Goal: Information Seeking & Learning: Learn about a topic

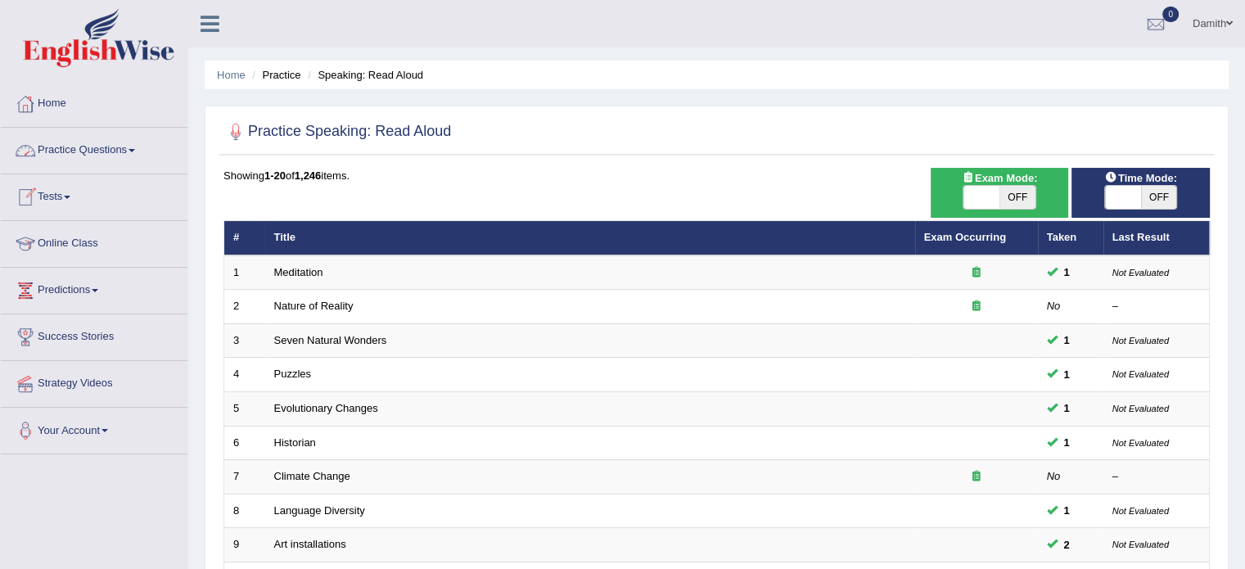
click at [95, 147] on link "Practice Questions" at bounding box center [94, 148] width 187 height 41
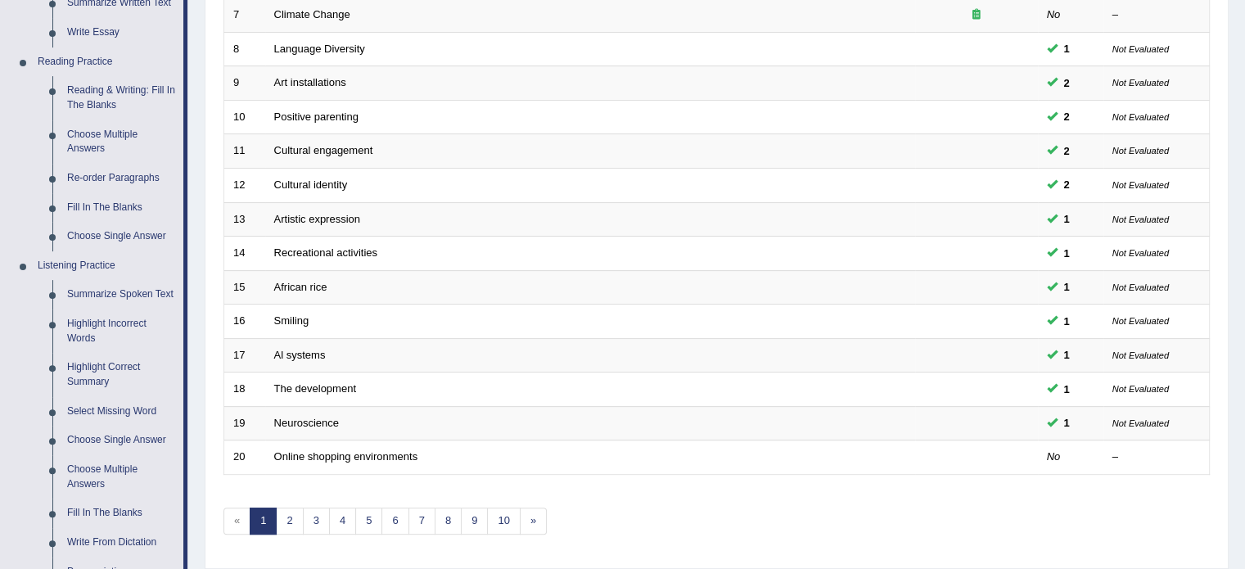
scroll to position [469, 0]
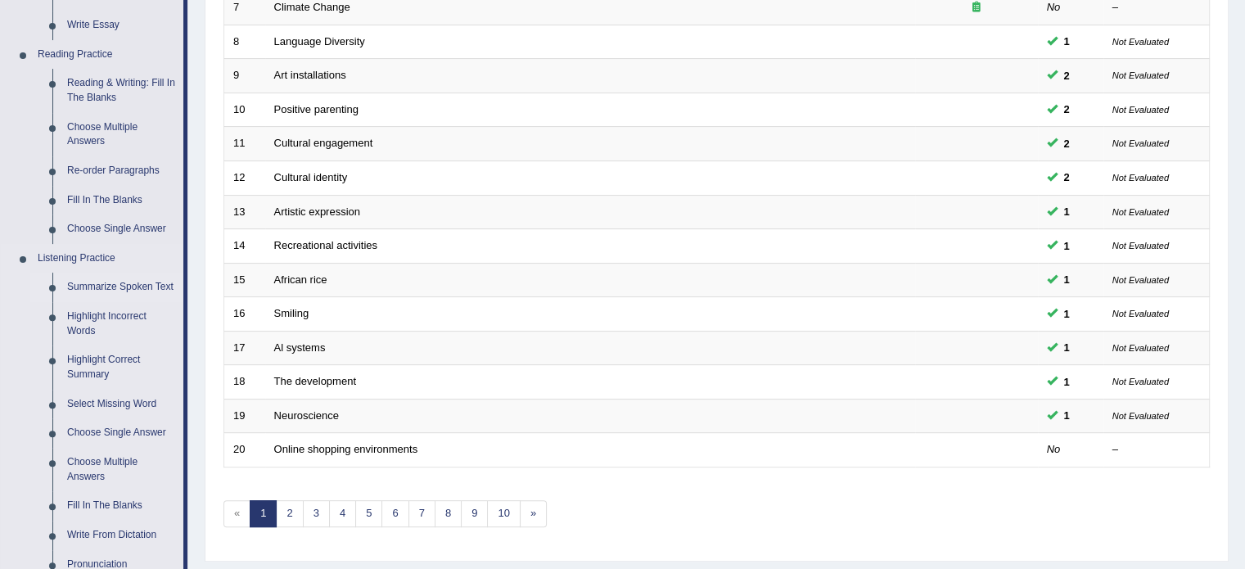
click at [105, 277] on link "Summarize Spoken Text" at bounding box center [122, 287] width 124 height 29
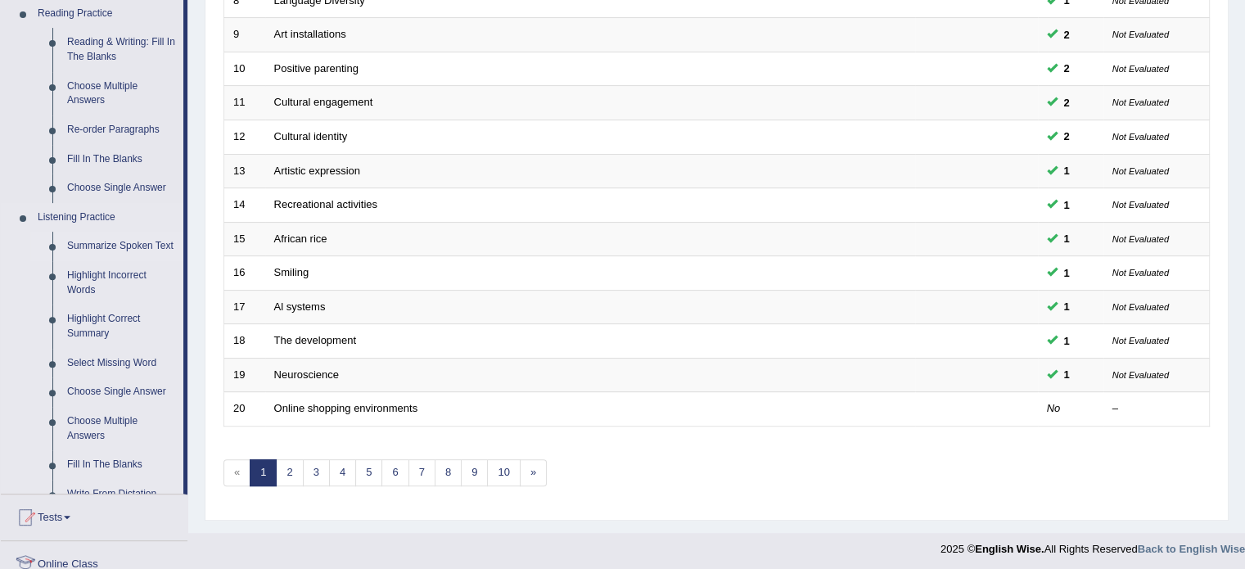
scroll to position [698, 0]
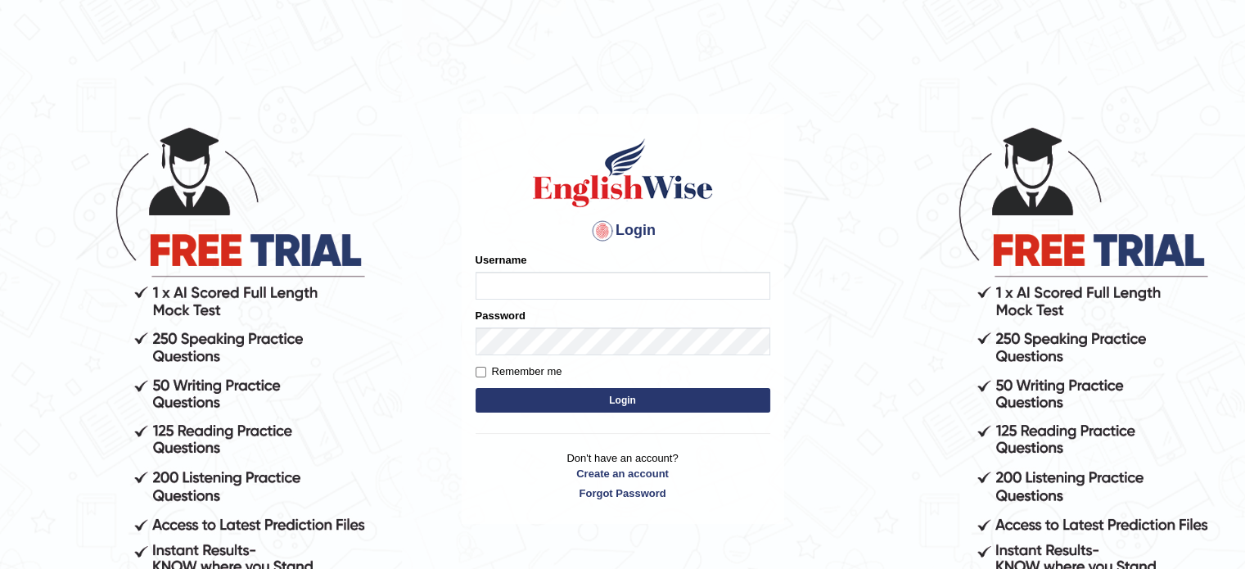
type input "0451698575"
click at [534, 398] on button "Login" at bounding box center [623, 400] width 295 height 25
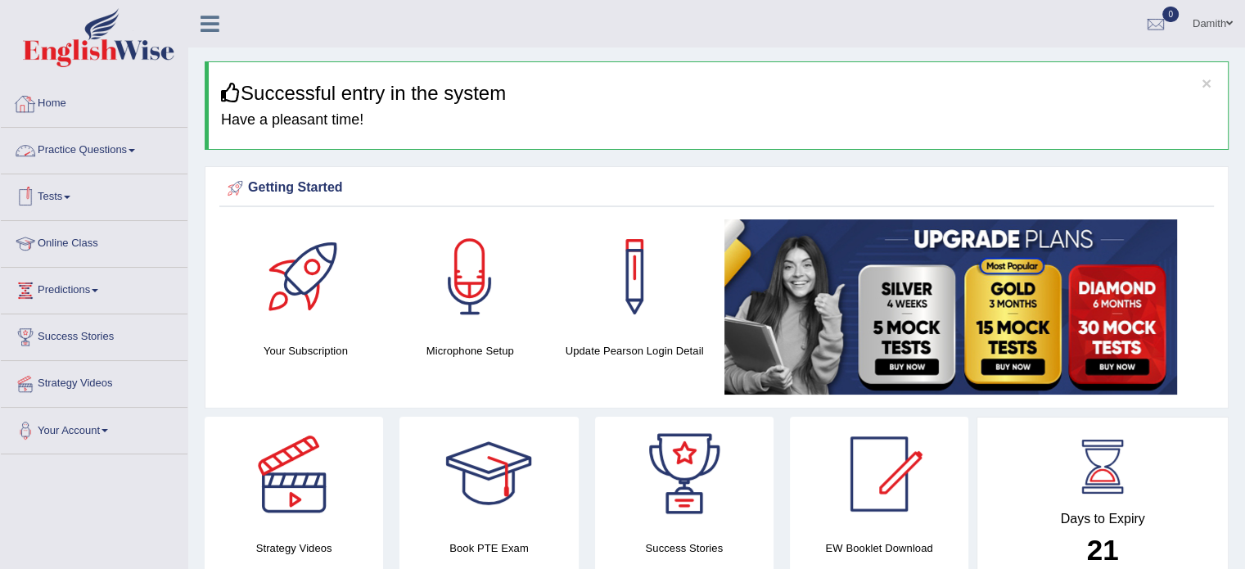
click at [103, 140] on link "Practice Questions" at bounding box center [94, 148] width 187 height 41
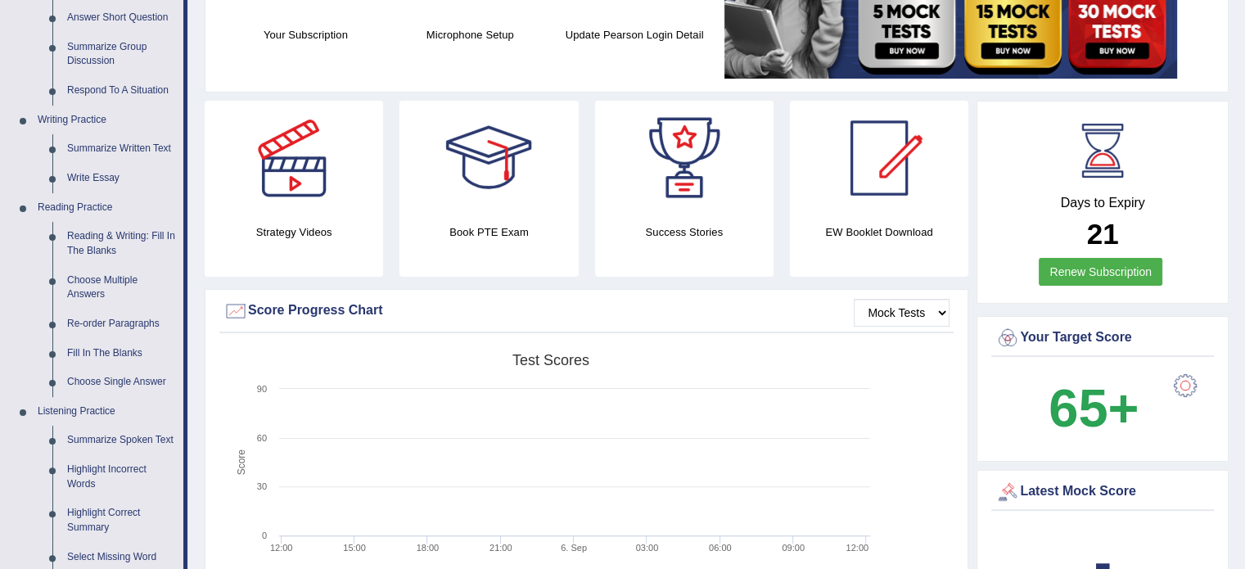
scroll to position [327, 0]
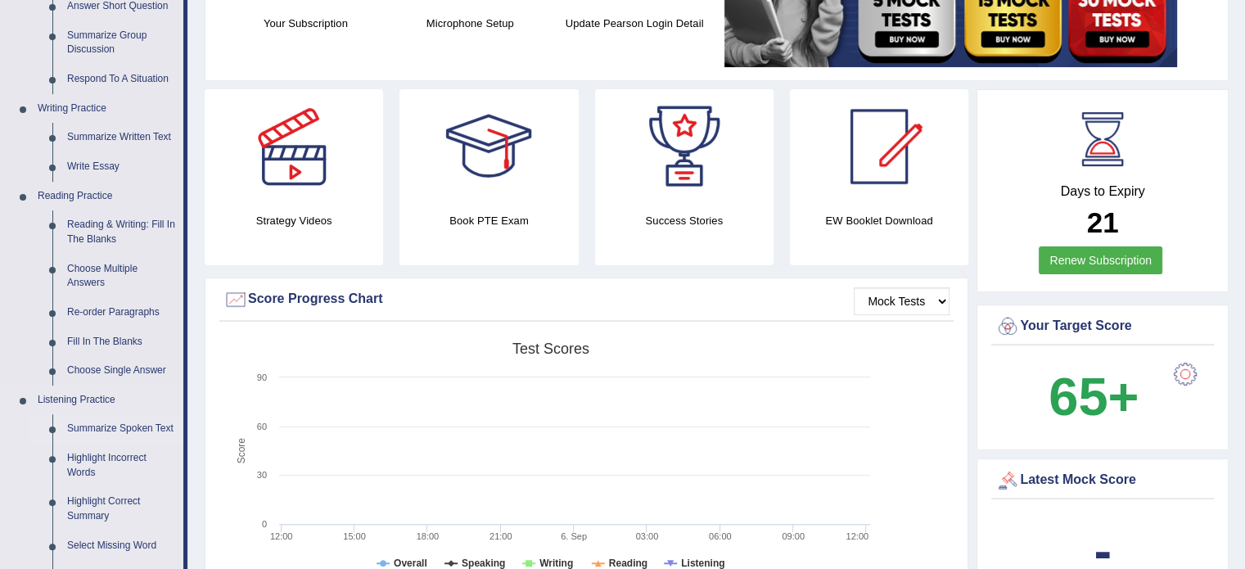
click at [120, 430] on link "Summarize Spoken Text" at bounding box center [122, 428] width 124 height 29
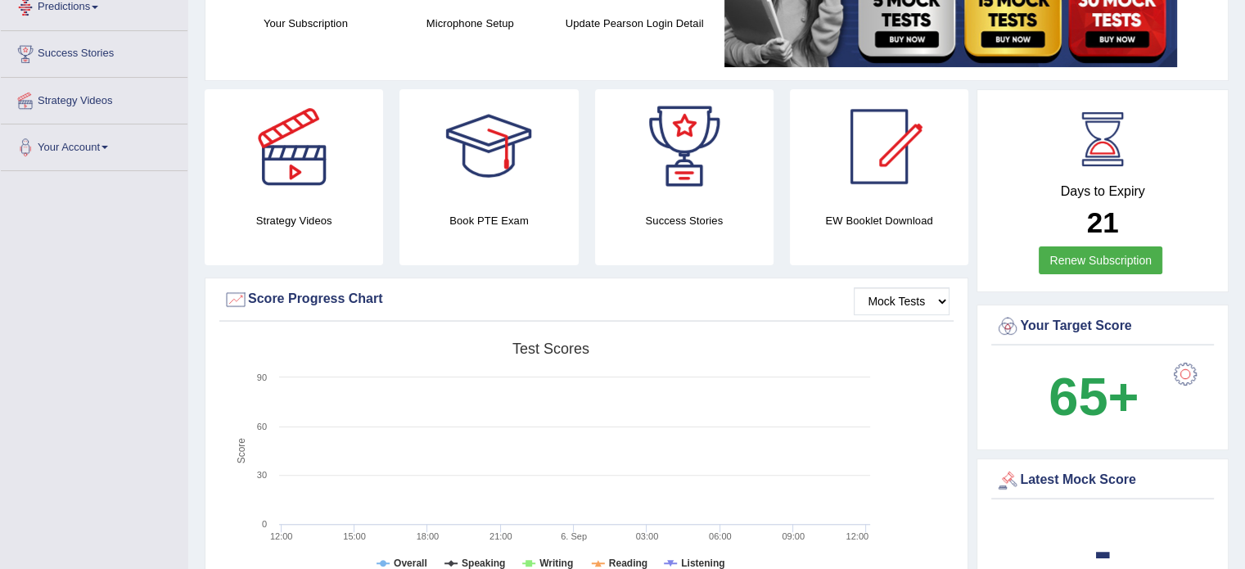
scroll to position [592, 0]
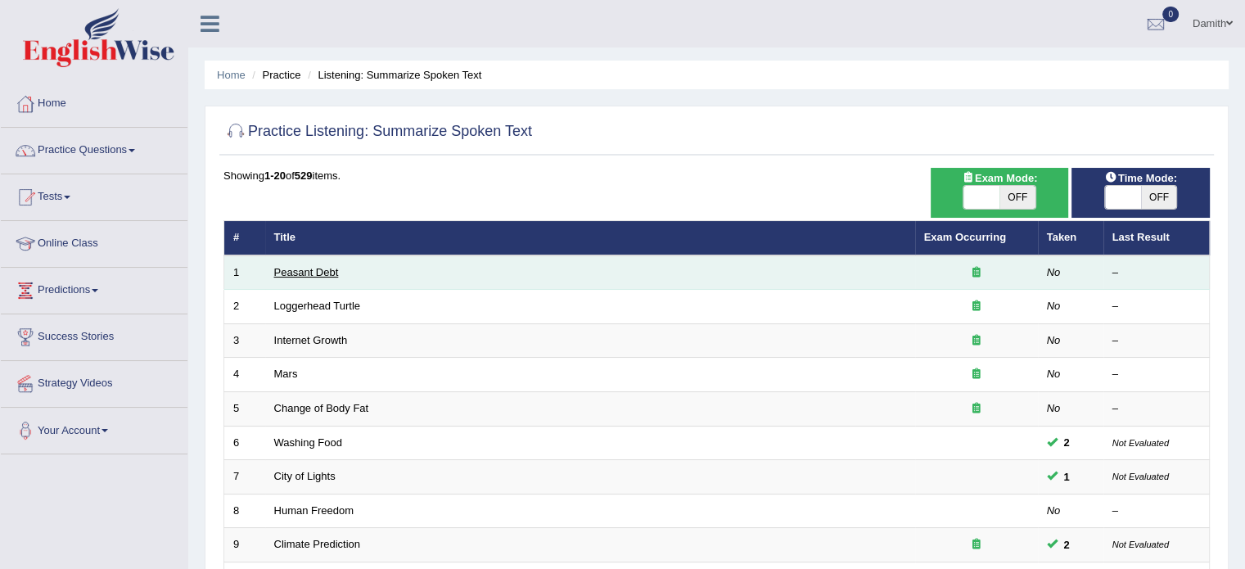
click at [302, 267] on link "Peasant Debt" at bounding box center [306, 272] width 65 height 12
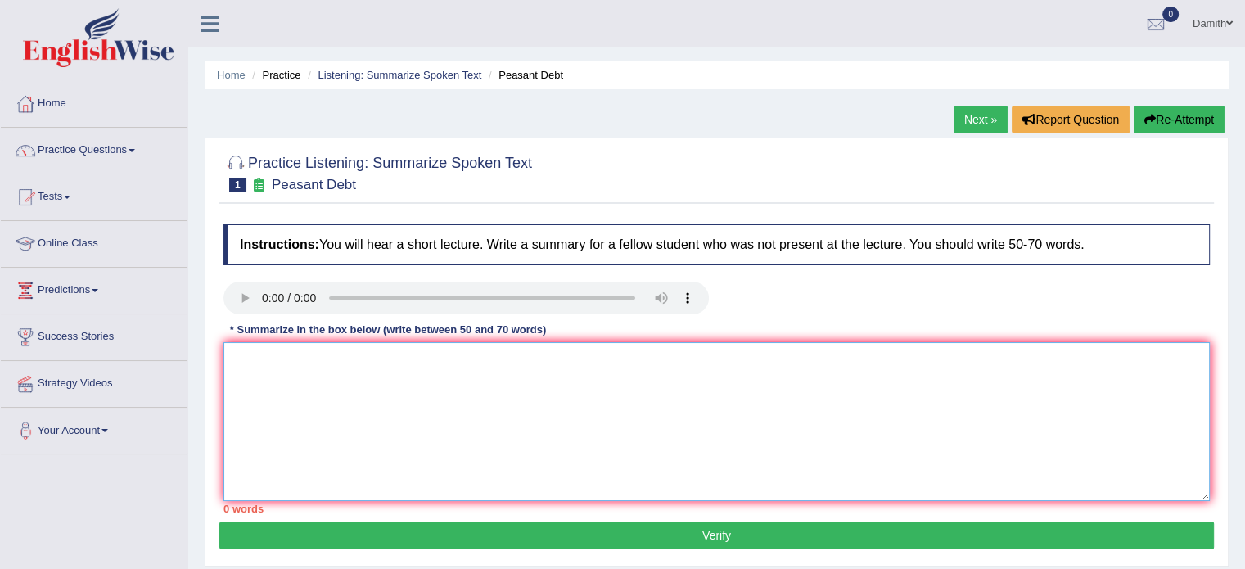
click at [256, 349] on textarea at bounding box center [716, 421] width 986 height 159
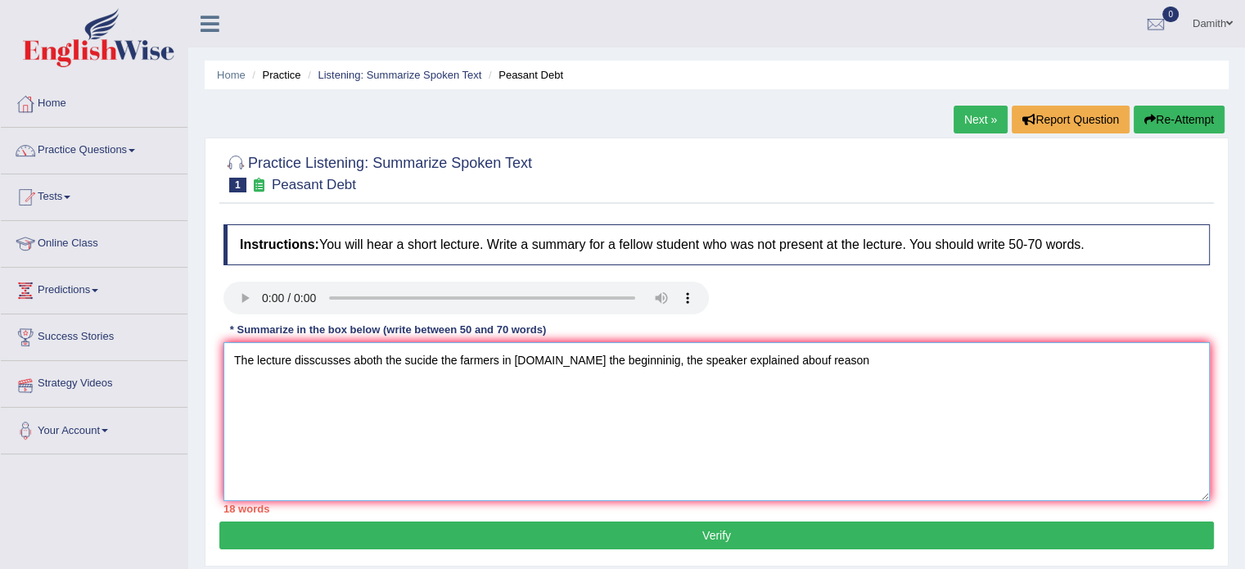
click at [777, 354] on textarea "The lecture disscusses aboth the sucide the farmers in india.In the beginninig,…" at bounding box center [716, 421] width 986 height 159
click at [815, 358] on textarea "The lecture disscusses aboth the sucide the farmers in india.In the beginninig,…" at bounding box center [716, 421] width 986 height 159
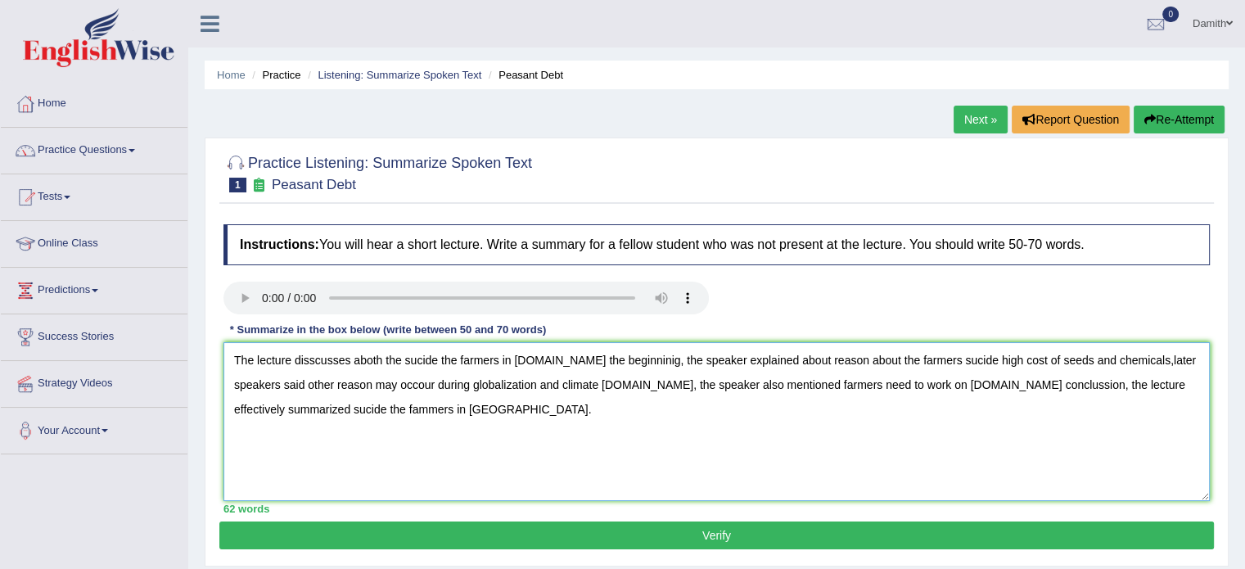
type textarea "The lecture disscusses aboth the sucide the farmers in india.In the beginninig,…"
click at [966, 545] on button "Verify" at bounding box center [716, 535] width 994 height 28
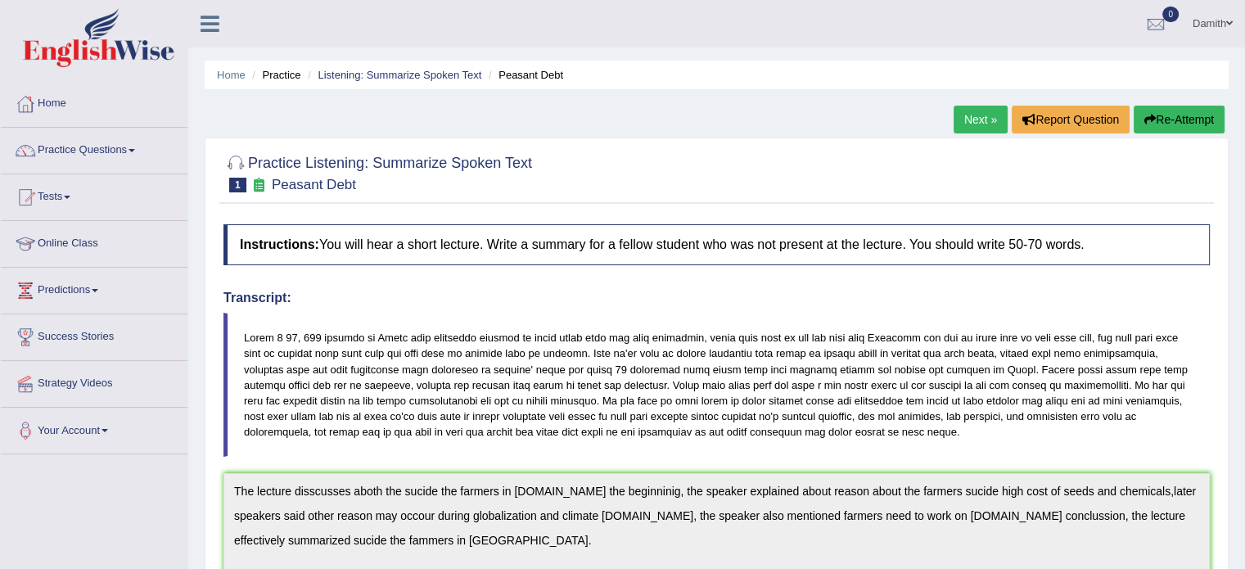
click at [985, 114] on link "Next »" at bounding box center [980, 120] width 54 height 28
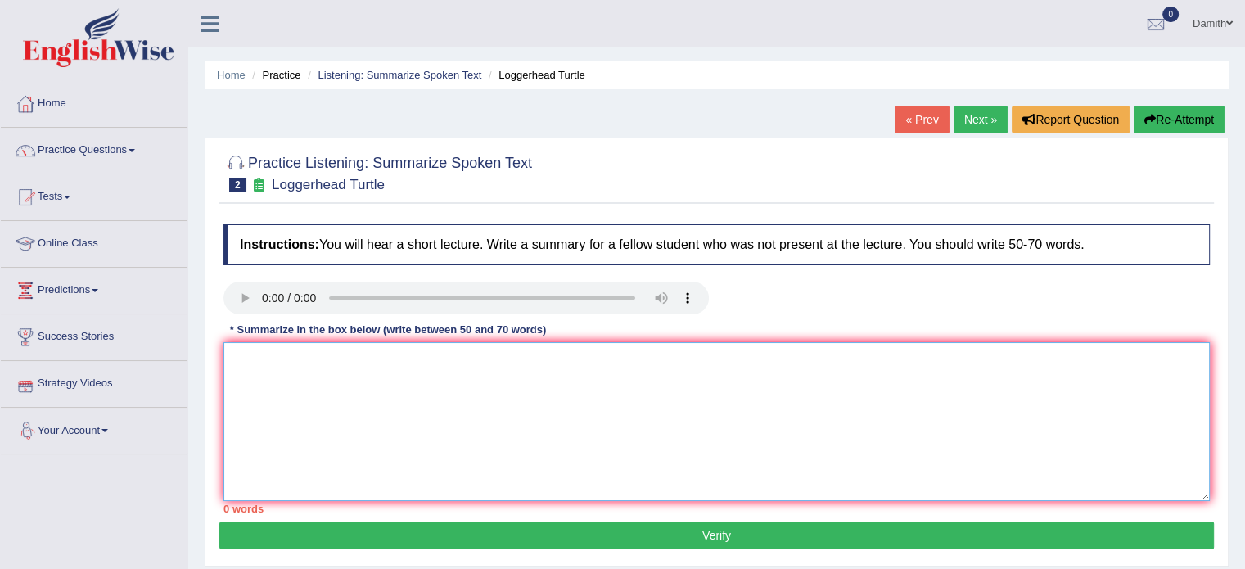
click at [252, 401] on textarea at bounding box center [716, 421] width 986 height 159
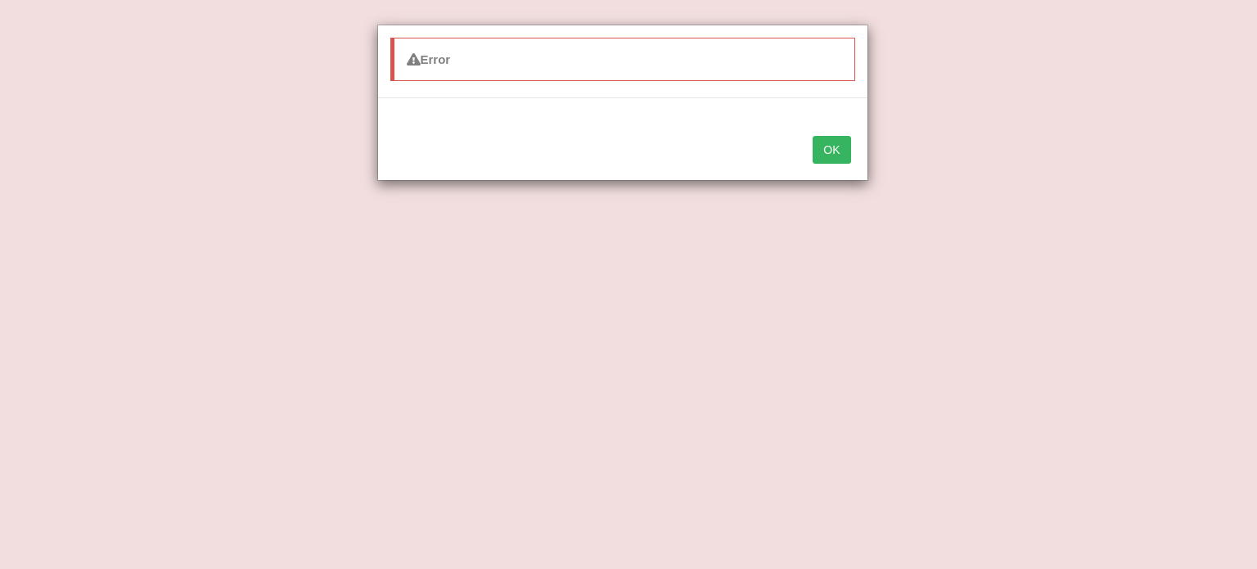
click at [835, 142] on button "OK" at bounding box center [832, 150] width 38 height 28
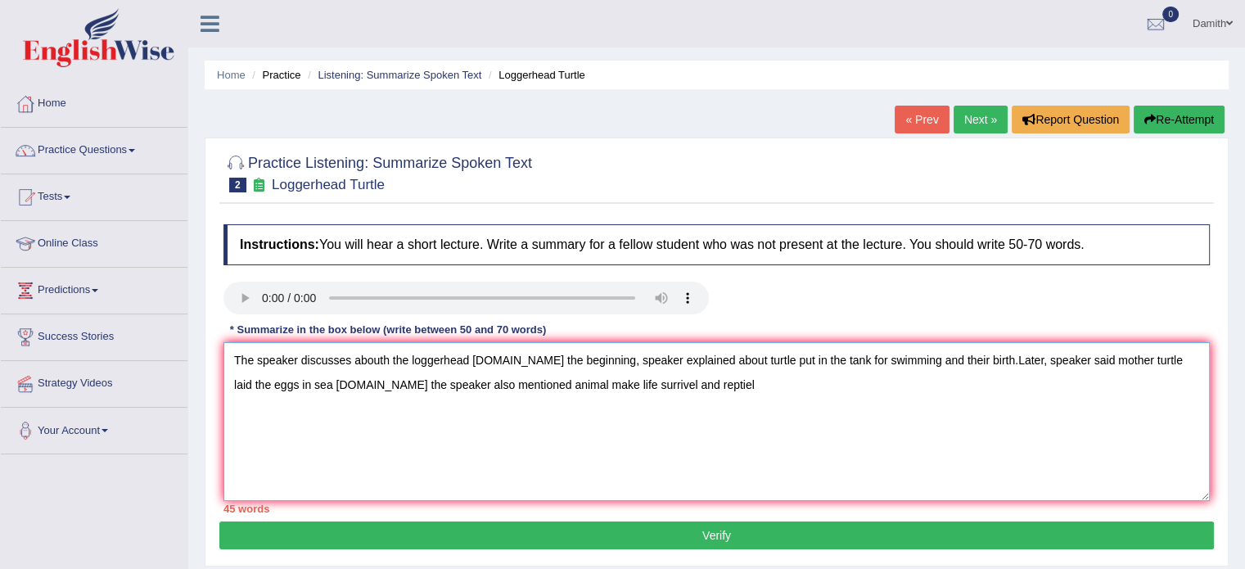
click at [677, 382] on textarea "The speaker discusses abouth the loggerhead [DOMAIN_NAME] the beginning, speake…" at bounding box center [716, 421] width 986 height 159
click at [782, 382] on textarea "The speaker discusses abouth the loggerhead [DOMAIN_NAME] the beginning, speake…" at bounding box center [716, 421] width 986 height 159
click at [817, 380] on textarea "The speaker discusses abouth the loggerhead [DOMAIN_NAME] the beginning, speake…" at bounding box center [716, 421] width 986 height 159
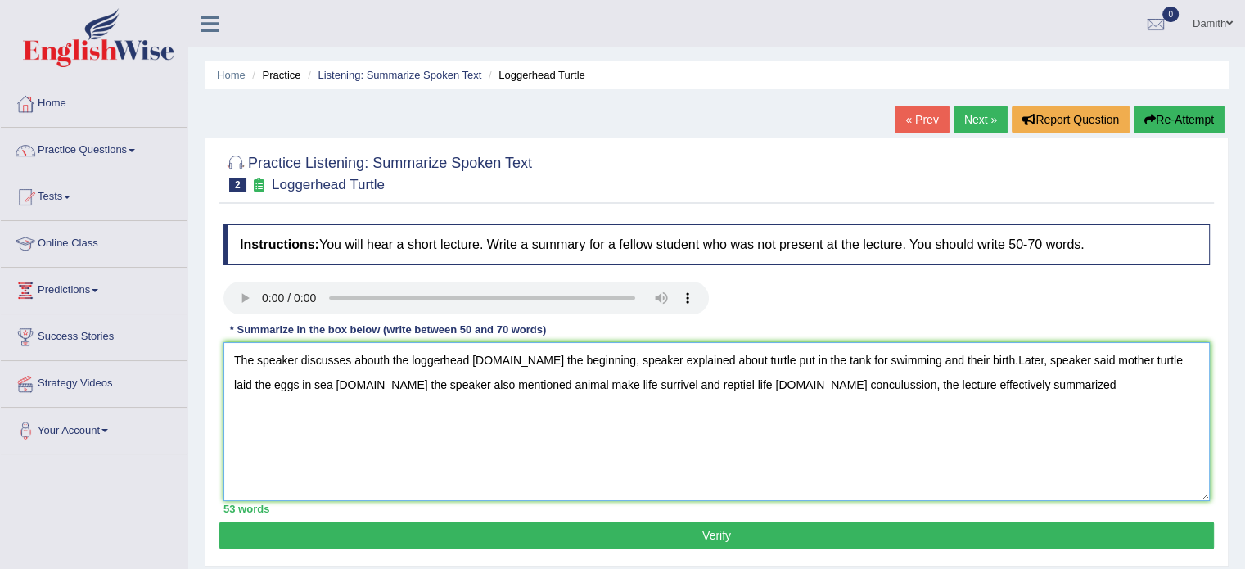
click at [482, 356] on textarea "The speaker discusses abouth the loggerhead [DOMAIN_NAME] the beginning, speake…" at bounding box center [716, 421] width 986 height 159
click at [982, 386] on textarea "The speaker discusses abouth the loggerhead [DOMAIN_NAME] the beginning, speake…" at bounding box center [716, 421] width 986 height 159
type textarea "The speaker discusses abouth the loggerhead [DOMAIN_NAME] the beginning, speake…"
click at [1055, 531] on button "Verify" at bounding box center [716, 535] width 994 height 28
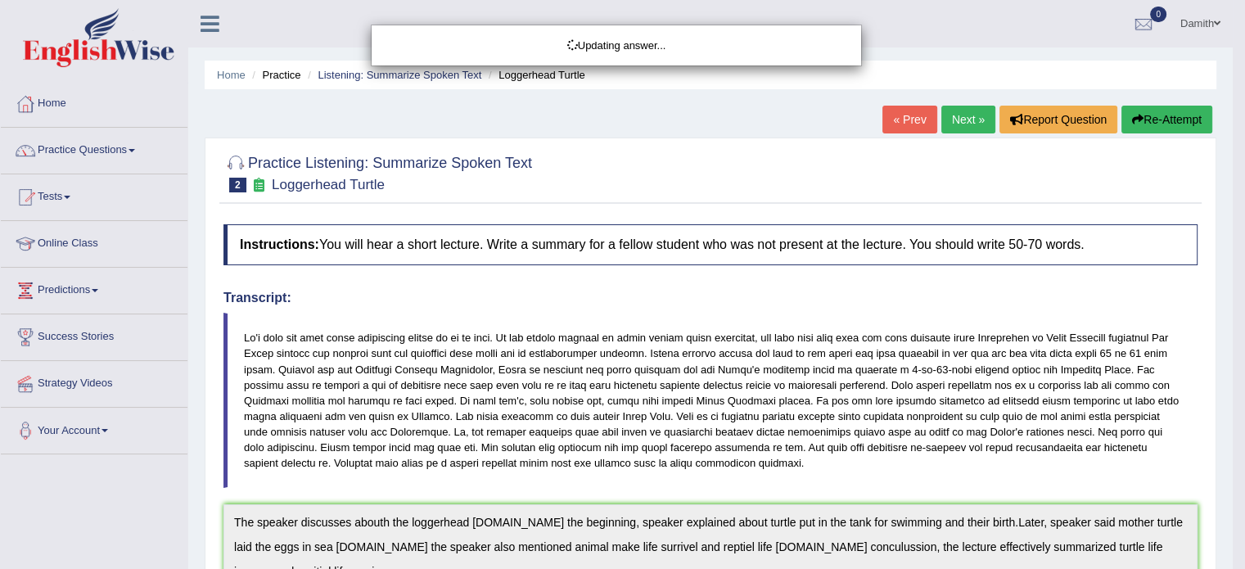
click at [119, 144] on div "Updating answer..." at bounding box center [622, 284] width 1245 height 569
